Goal: Task Accomplishment & Management: Use online tool/utility

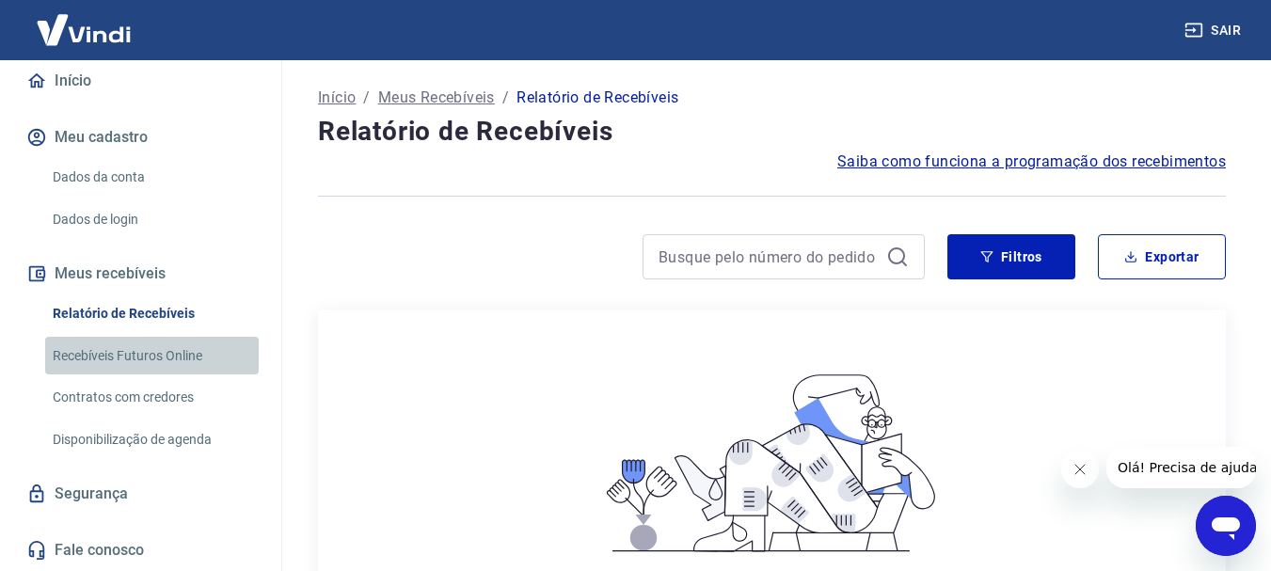
click at [186, 355] on link "Recebíveis Futuros Online" at bounding box center [152, 356] width 214 height 39
